Goal: Transaction & Acquisition: Obtain resource

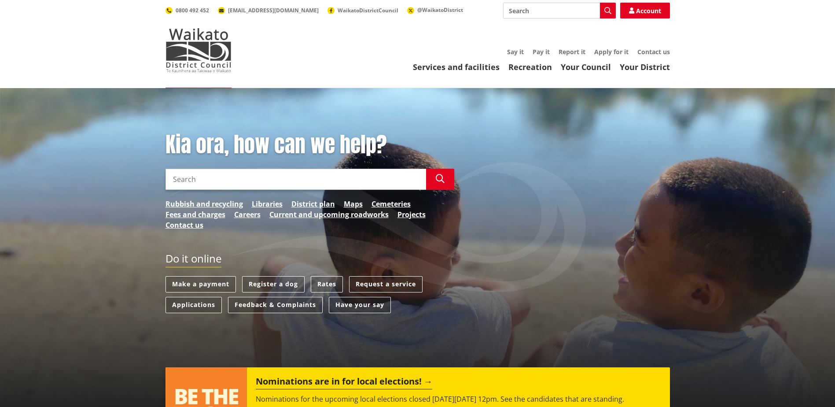
click at [217, 184] on input "Search" at bounding box center [296, 179] width 261 height 21
click at [439, 176] on icon "button" at bounding box center [440, 178] width 9 height 9
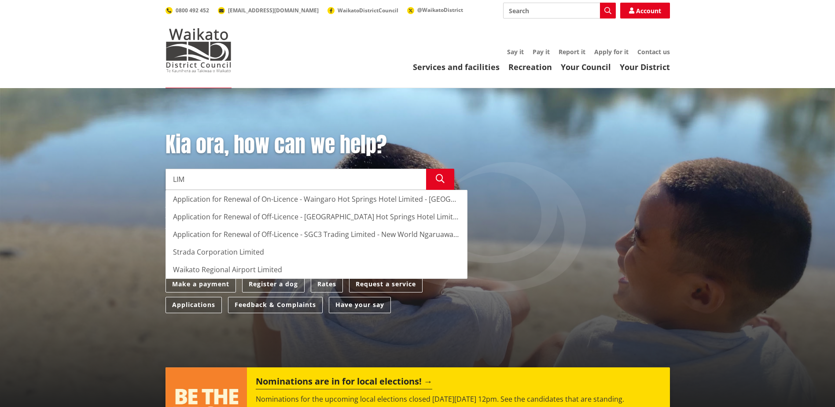
click at [224, 179] on input "LIM" at bounding box center [296, 179] width 261 height 21
type input "L"
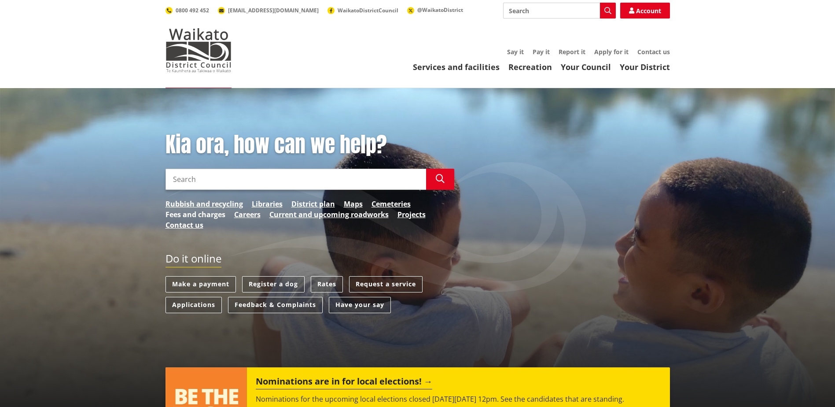
click at [213, 214] on link "Fees and charges" at bounding box center [196, 214] width 60 height 11
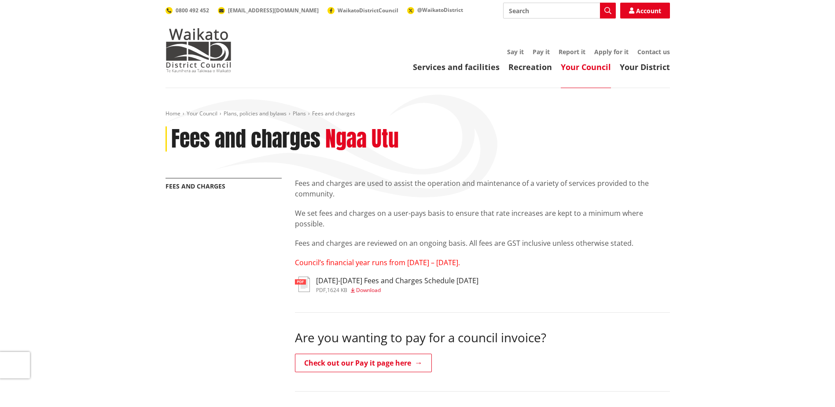
click at [562, 7] on input "Search" at bounding box center [559, 11] width 113 height 16
type input "LIM"
click at [608, 4] on button "Search" at bounding box center [608, 11] width 16 height 16
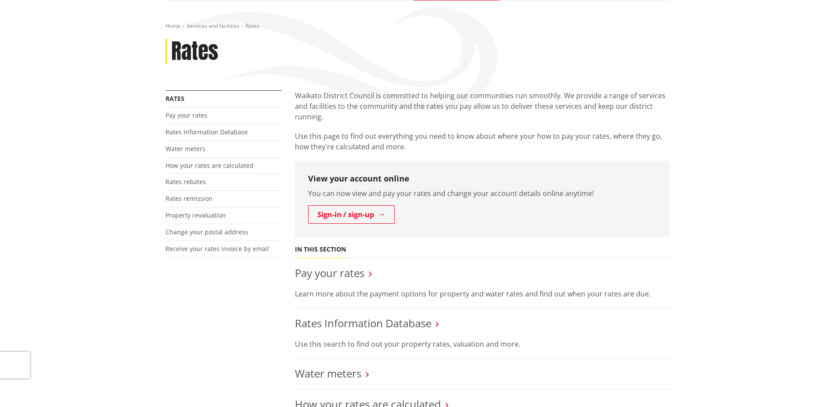
scroll to position [88, 0]
click at [332, 325] on link "Rates Information Database" at bounding box center [363, 322] width 136 height 15
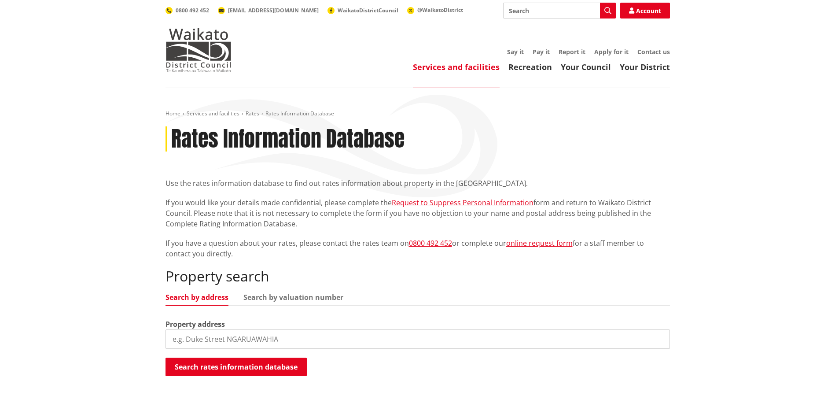
click at [330, 336] on input "search" at bounding box center [418, 338] width 505 height 19
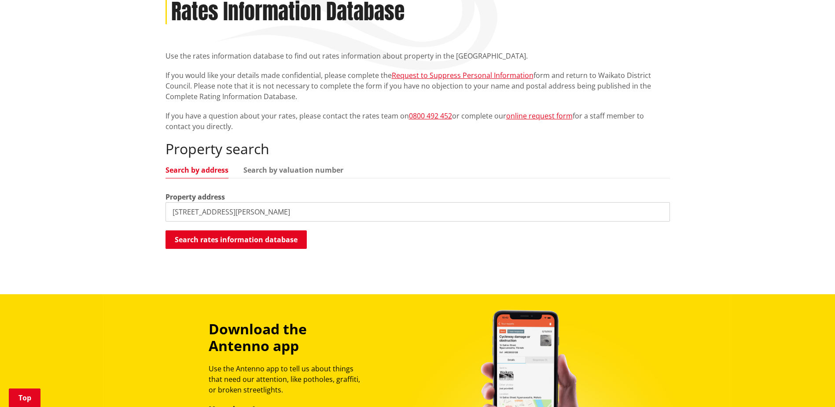
scroll to position [132, 0]
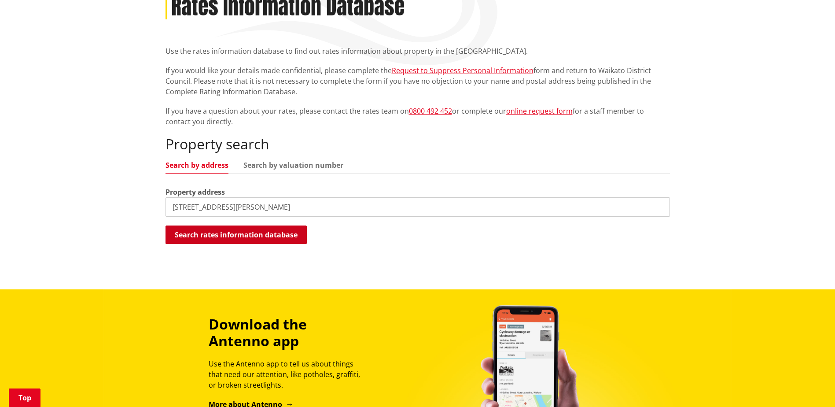
type input "41 Rasmussen Road"
click at [222, 231] on button "Search rates information database" at bounding box center [236, 234] width 141 height 18
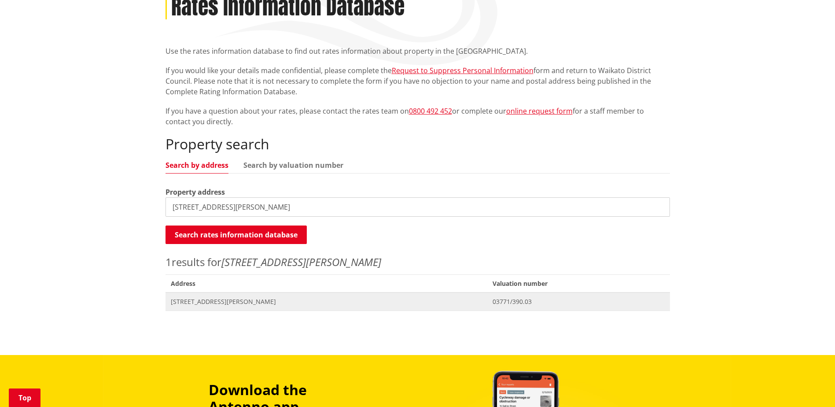
click at [191, 299] on span "41 Rasmussen Road WAIUKU" at bounding box center [327, 301] width 312 height 9
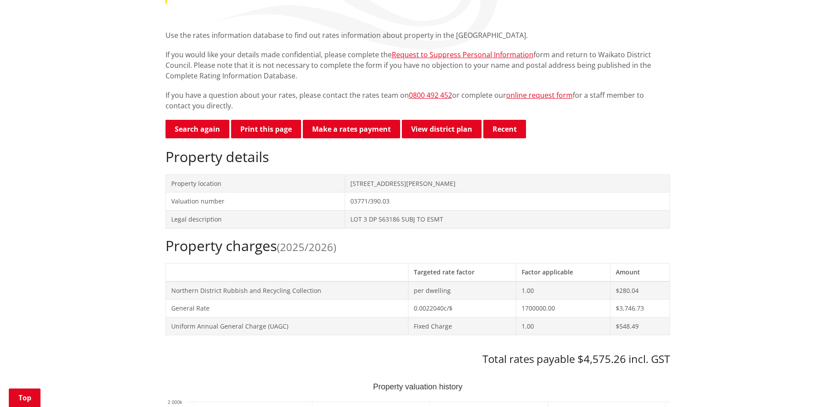
scroll to position [132, 0]
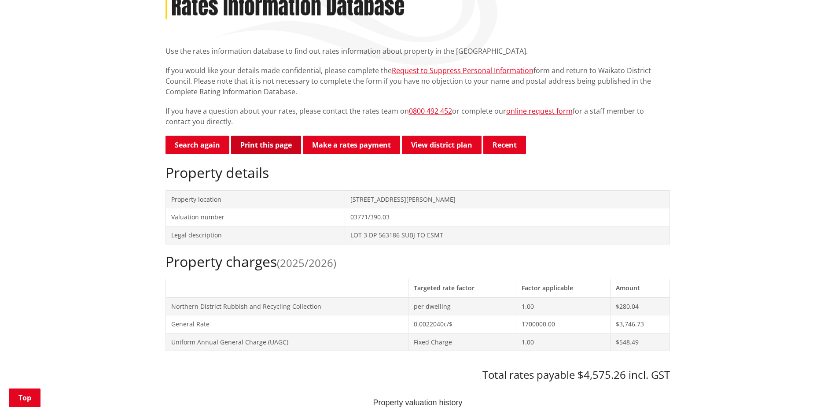
click at [273, 145] on button "Print this page" at bounding box center [266, 145] width 70 height 18
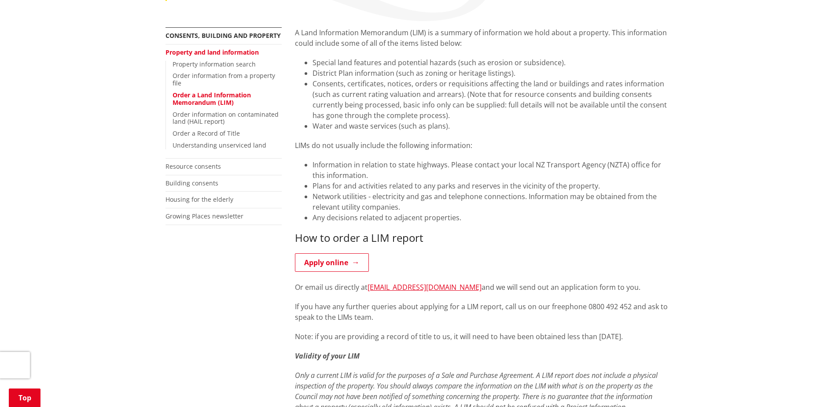
scroll to position [220, 0]
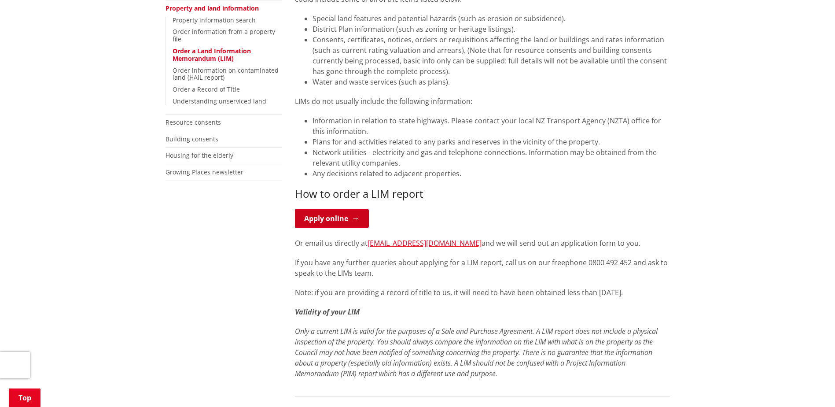
click at [325, 216] on link "Apply online" at bounding box center [332, 218] width 74 height 18
